Goal: Communication & Community: Answer question/provide support

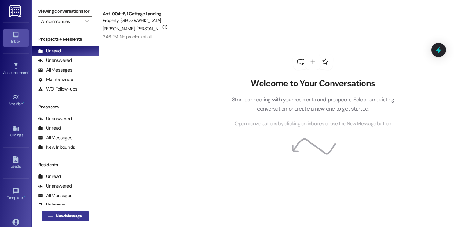
click at [70, 212] on button " New Message" at bounding box center [65, 216] width 47 height 10
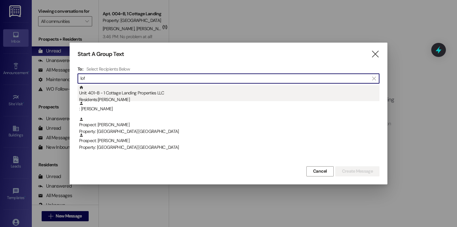
type input "lof"
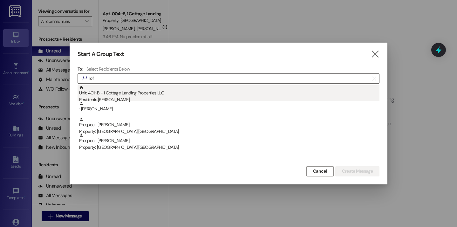
click at [141, 91] on div "Unit: 401~B - 1 Cottage Landing Properties LLC Residents: Claire Lofland" at bounding box center [229, 94] width 300 height 18
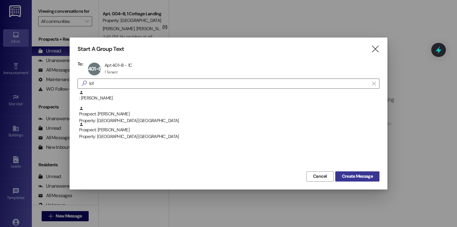
click at [352, 172] on button "Create Message" at bounding box center [357, 176] width 44 height 10
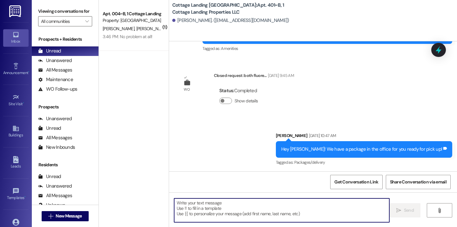
click at [244, 206] on textarea at bounding box center [282, 210] width 216 height 24
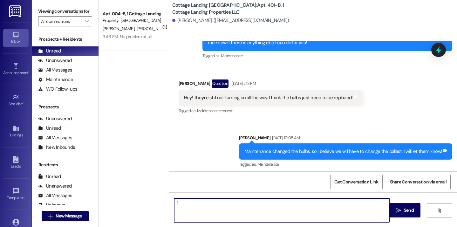
type textarea "!!"
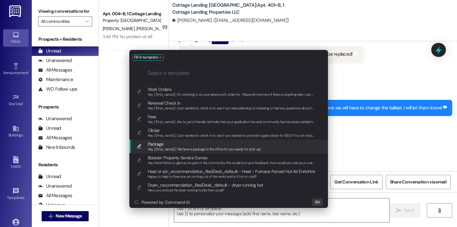
scroll to position [1139, 0]
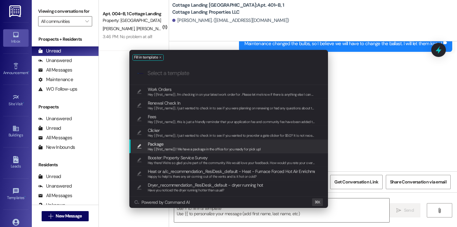
click at [191, 143] on span "Package" at bounding box center [204, 144] width 113 height 7
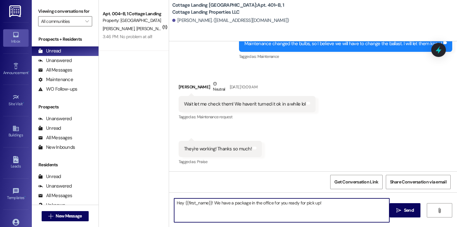
type textarea "Hey {{first_name}}! We have a package in the office for you ready for pick up!"
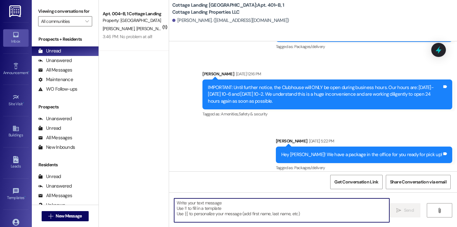
scroll to position [2019, 0]
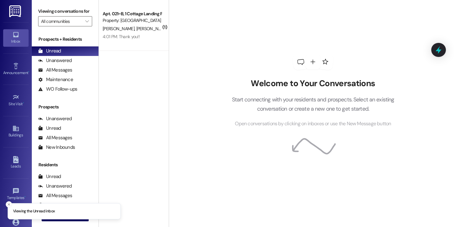
click at [86, 2] on div "Viewing conversations for All communities " at bounding box center [65, 16] width 67 height 33
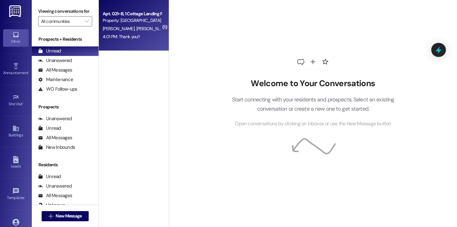
click at [132, 45] on div "Apt. 021~B, 1 Cottage Landing Properties LLC Property: [GEOGRAPHIC_DATA] [GEOGR…" at bounding box center [134, 25] width 70 height 51
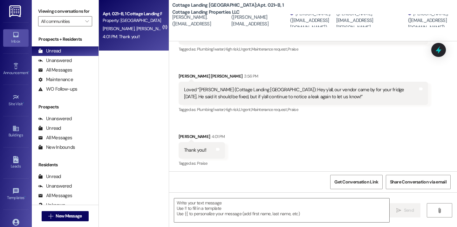
scroll to position [873, 0]
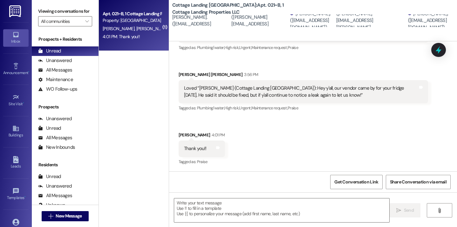
click at [225, 224] on div " Send " at bounding box center [313, 216] width 288 height 48
click at [222, 215] on textarea at bounding box center [282, 210] width 216 height 24
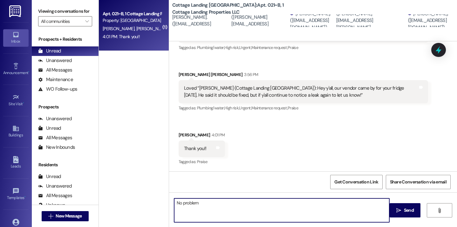
type textarea "No problem!"
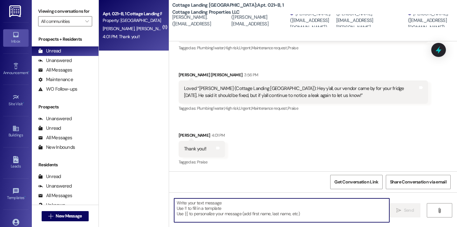
scroll to position [917, 0]
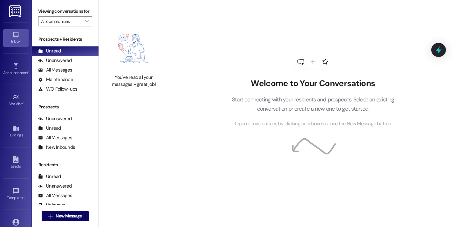
click at [11, 216] on div "Account Go to Account" at bounding box center [15, 225] width 25 height 31
click at [16, 220] on icon at bounding box center [15, 222] width 7 height 7
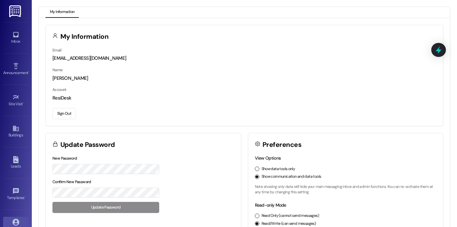
click at [67, 111] on button "Sign Out" at bounding box center [64, 113] width 24 height 11
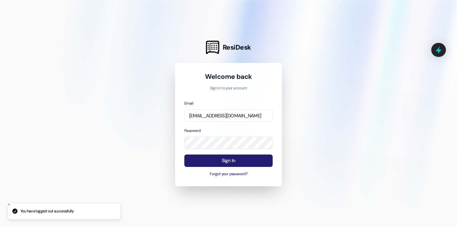
click at [232, 160] on button "Sign In" at bounding box center [228, 161] width 88 height 12
